Goal: Task Accomplishment & Management: Complete application form

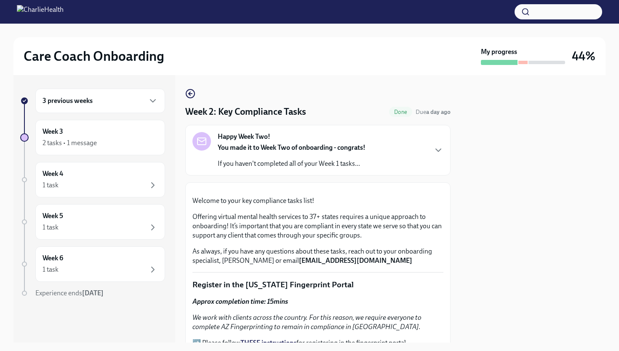
scroll to position [775, 0]
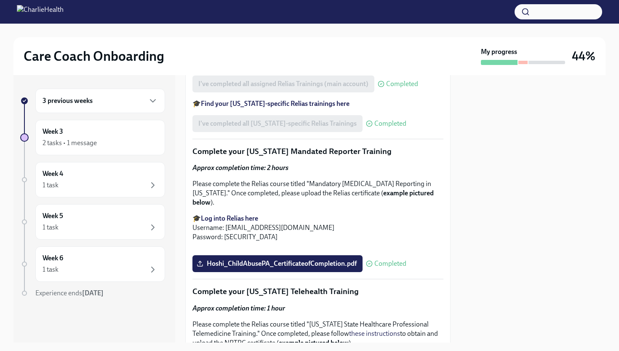
click at [120, 104] on div "3 previous weeks" at bounding box center [100, 101] width 115 height 10
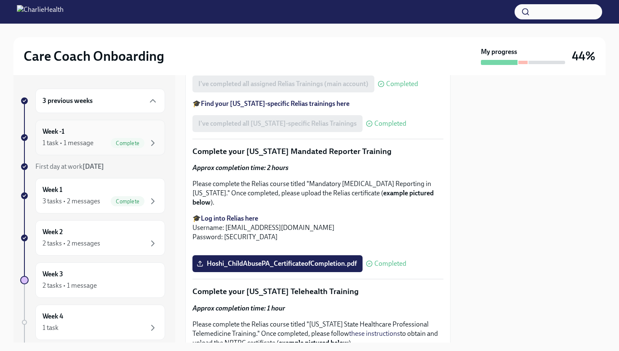
click at [117, 133] on div "Week -1 1 task • 1 message Complete" at bounding box center [100, 137] width 115 height 21
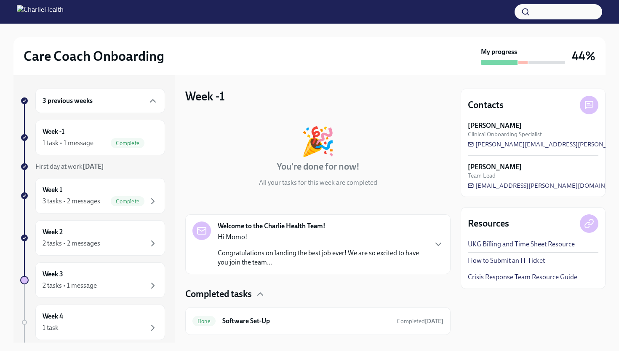
scroll to position [19, 0]
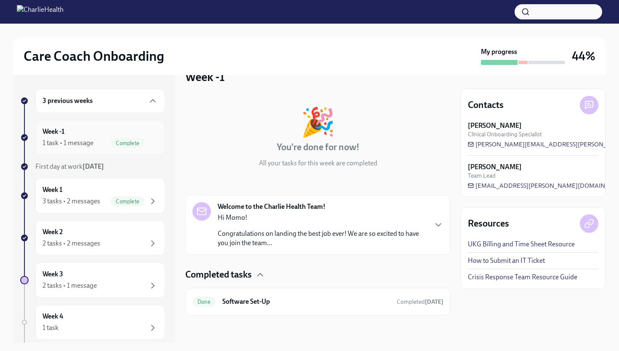
click at [152, 136] on div "Week -1 1 task • 1 message Complete" at bounding box center [100, 137] width 115 height 21
click at [137, 193] on div "Week 1 3 tasks • 2 messages Complete" at bounding box center [100, 195] width 115 height 21
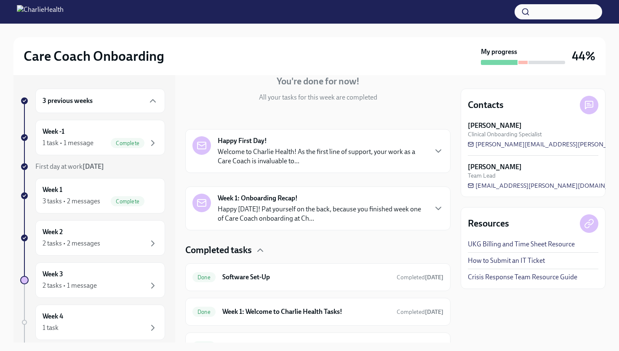
scroll to position [130, 0]
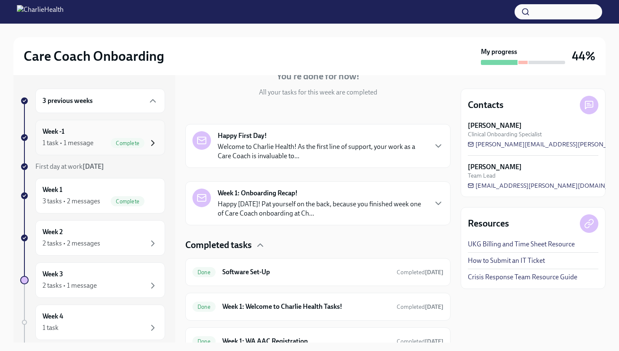
click at [153, 146] on icon "button" at bounding box center [153, 143] width 10 height 10
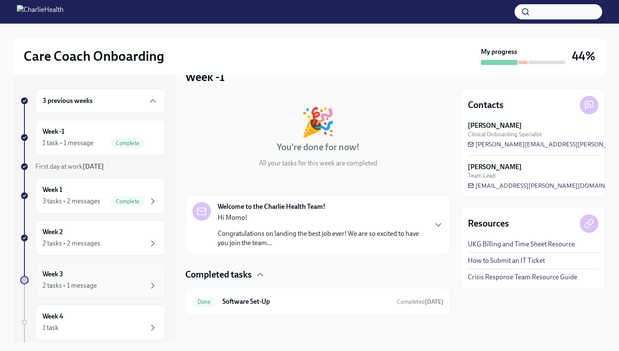
click at [111, 289] on div "2 tasks • 1 message" at bounding box center [100, 285] width 115 height 10
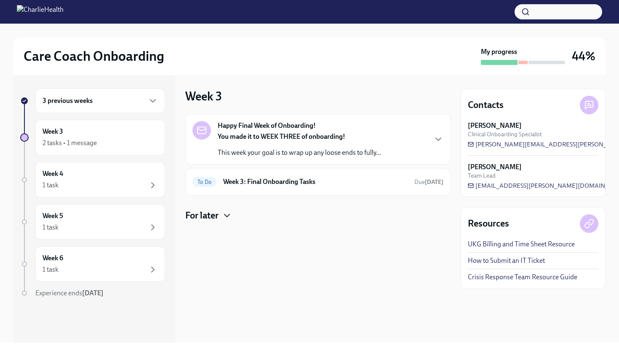
click at [225, 211] on icon "button" at bounding box center [227, 215] width 10 height 10
click at [277, 241] on h6 "Provide the FBI Clearance Letter for Pennsylvania" at bounding box center [321, 242] width 174 height 9
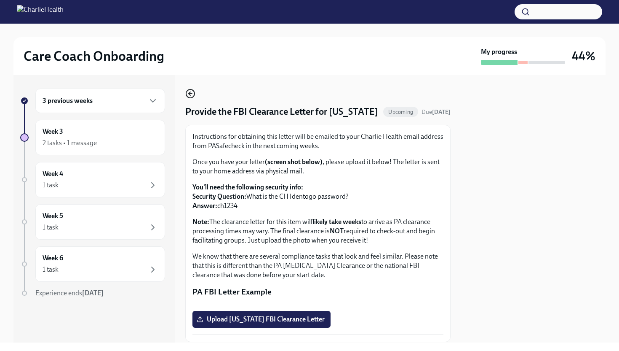
click at [191, 94] on icon "button" at bounding box center [190, 94] width 3 height 0
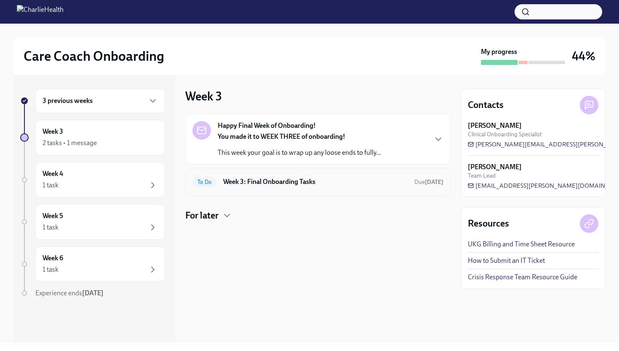
click at [407, 176] on div "To Do Week 3: Final Onboarding Tasks Due in 3 days" at bounding box center [318, 181] width 251 height 13
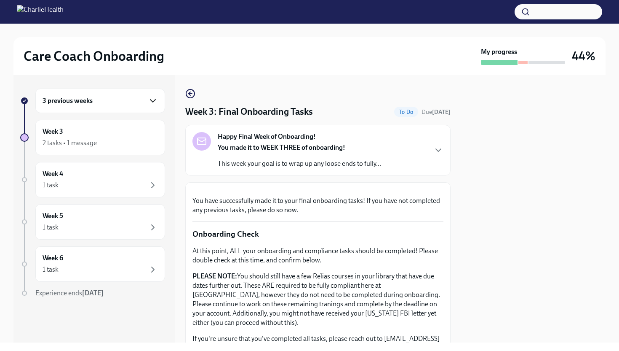
click at [150, 98] on icon "button" at bounding box center [153, 101] width 10 height 10
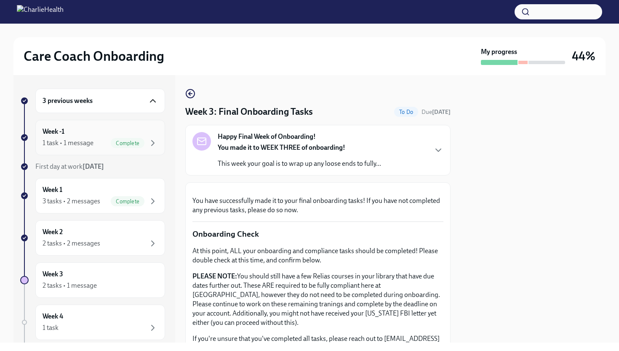
click at [162, 142] on div "Week -1 1 task • 1 message Complete" at bounding box center [100, 137] width 130 height 35
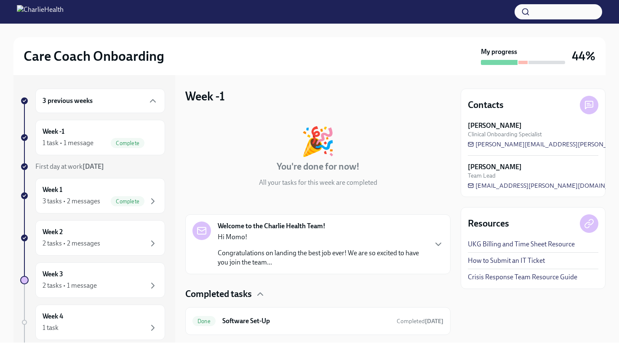
scroll to position [19, 0]
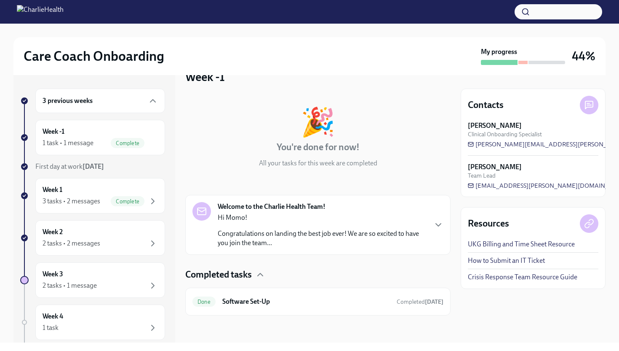
click at [435, 230] on div "Welcome to the Charlie Health Team! Hi Momo! Congratulations on landing the bes…" at bounding box center [318, 225] width 251 height 46
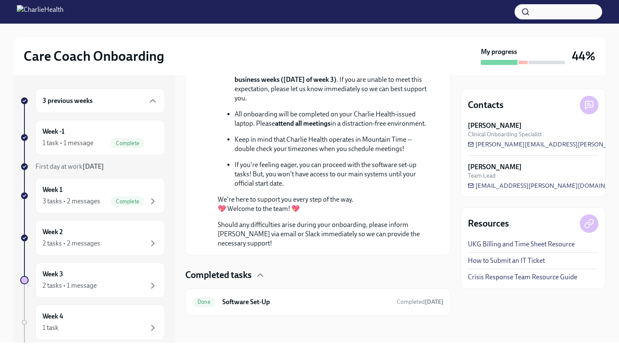
scroll to position [385, 0]
click at [152, 197] on icon "button" at bounding box center [153, 201] width 10 height 10
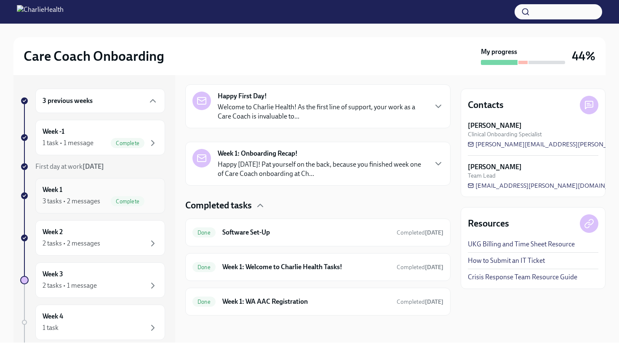
scroll to position [130, 0]
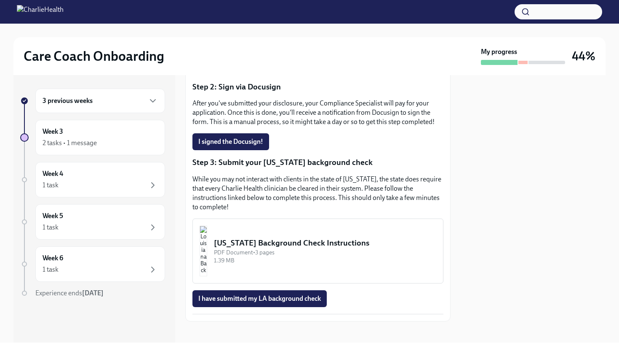
scroll to position [188, 0]
click at [294, 238] on div "Louisiana Background Check Instructions" at bounding box center [325, 243] width 222 height 11
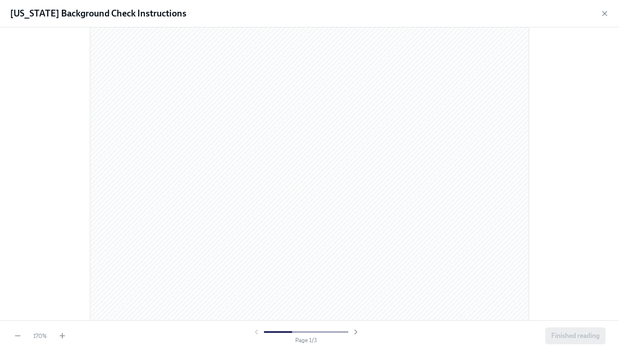
scroll to position [0, 0]
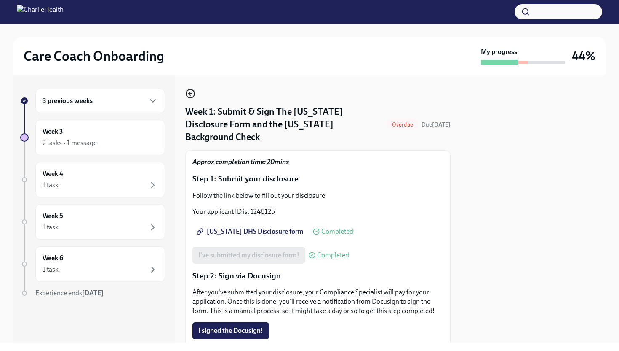
click at [193, 94] on icon "button" at bounding box center [190, 93] width 10 height 10
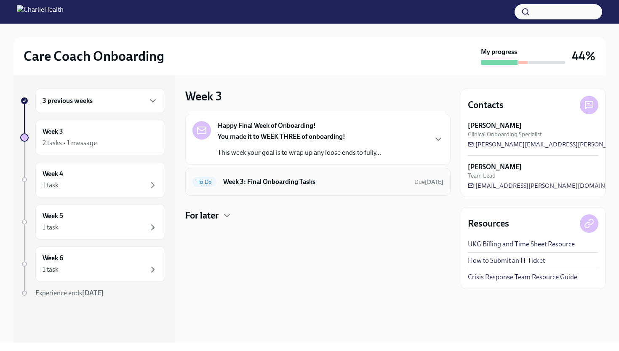
click at [351, 185] on h6 "Week 3: Final Onboarding Tasks" at bounding box center [315, 181] width 185 height 9
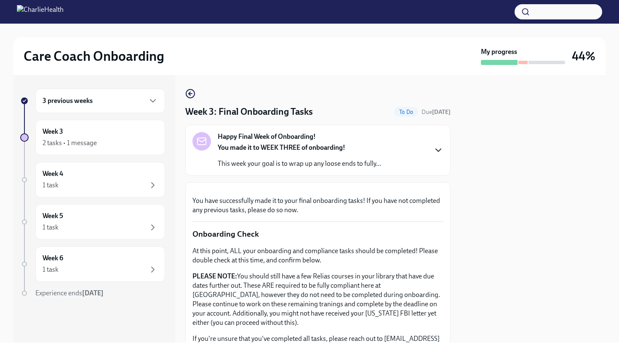
click at [434, 150] on icon "button" at bounding box center [439, 150] width 10 height 10
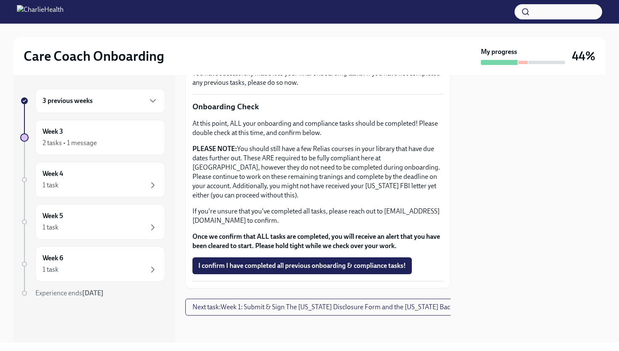
scroll to position [451, 0]
click at [380, 306] on span "Next task : Week 1: Submit & Sign The Utah Disclosure Form and the Louisiana Ba…" at bounding box center [344, 306] width 302 height 8
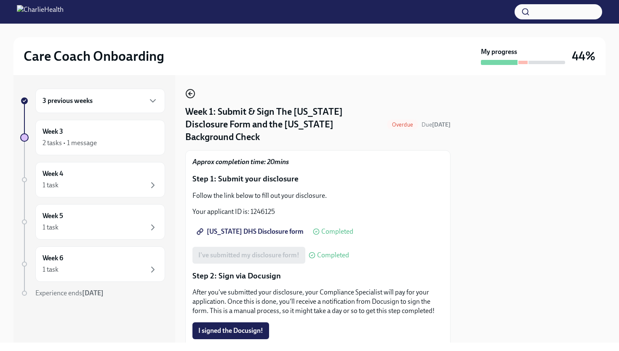
click at [192, 91] on icon "button" at bounding box center [190, 93] width 10 height 10
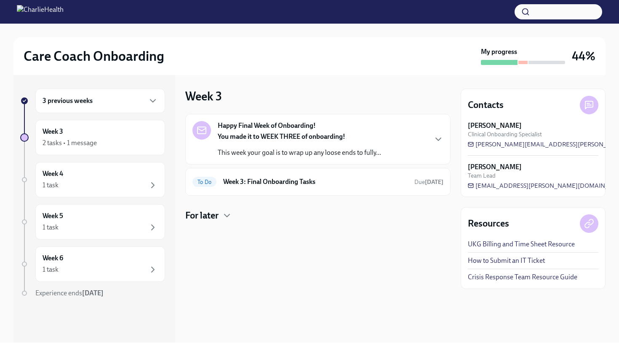
click at [221, 217] on div "For later" at bounding box center [317, 215] width 265 height 13
click at [148, 180] on icon "button" at bounding box center [153, 185] width 10 height 10
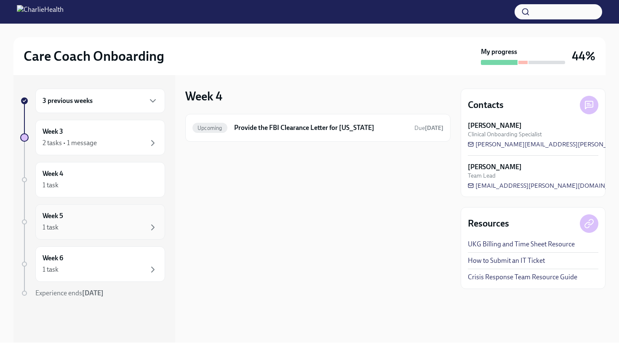
click at [149, 220] on div "Week 5 1 task" at bounding box center [100, 221] width 115 height 21
click at [157, 262] on div "Week 6 1 task" at bounding box center [100, 263] width 115 height 21
click at [151, 142] on icon "button" at bounding box center [153, 143] width 10 height 10
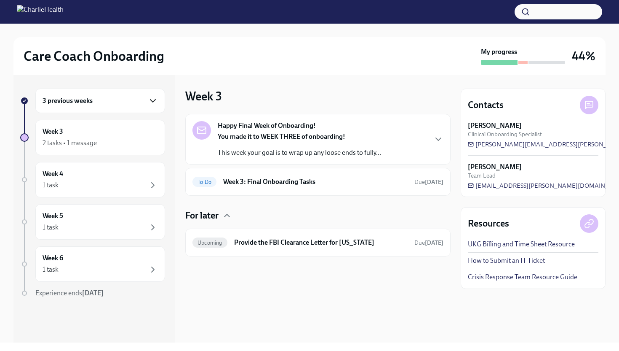
click at [153, 101] on icon "button" at bounding box center [153, 101] width 10 height 10
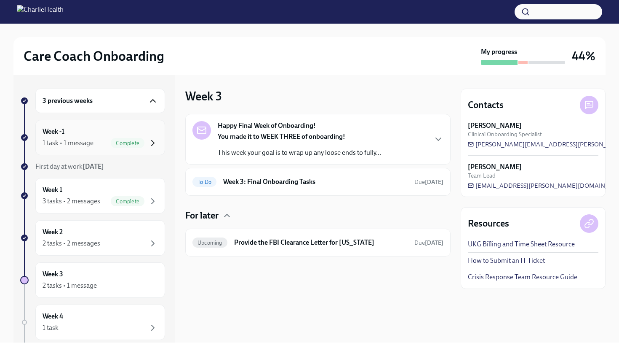
click at [156, 138] on icon "button" at bounding box center [153, 143] width 10 height 10
